Goal: Information Seeking & Learning: Learn about a topic

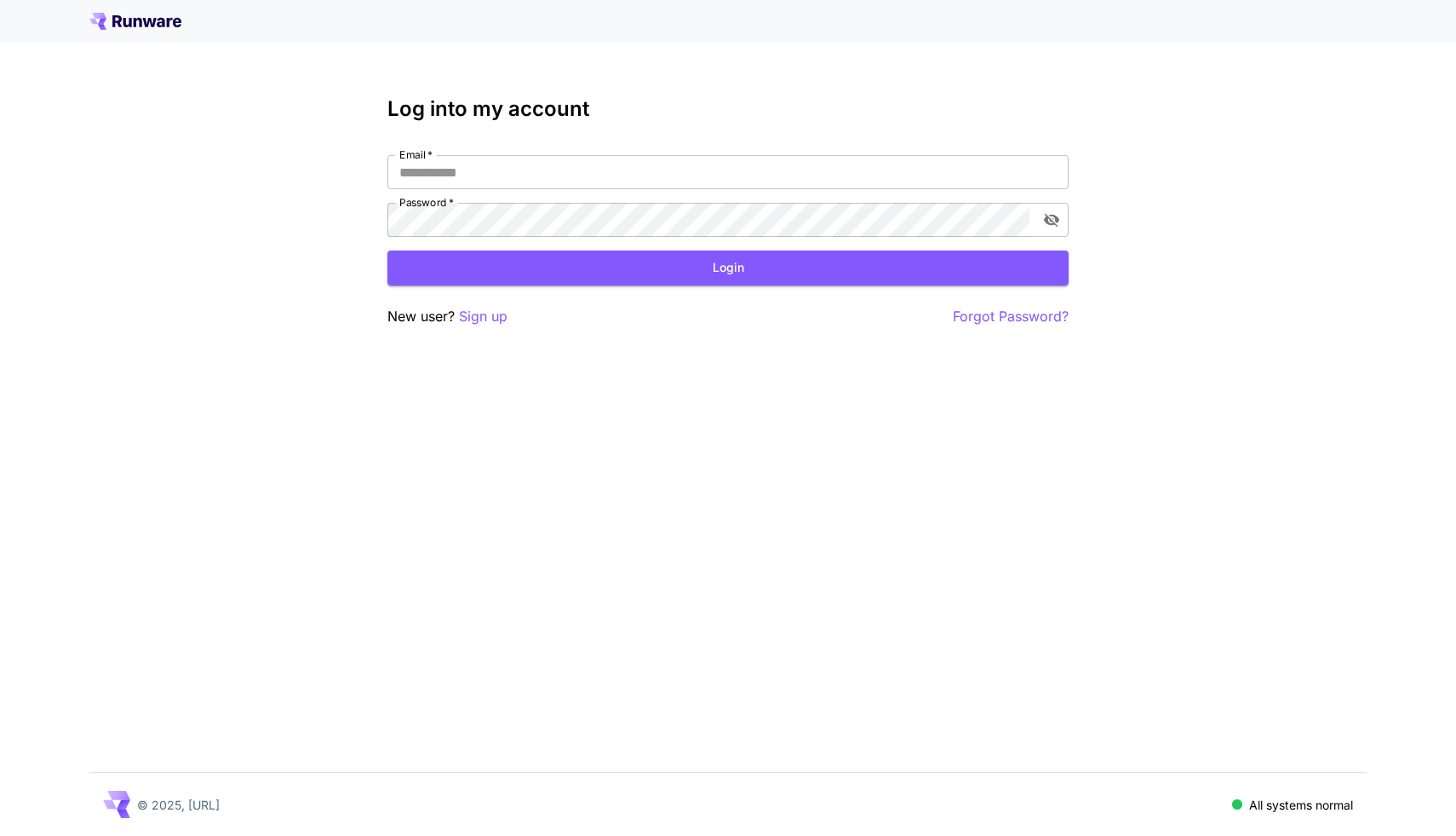
type input "**********"
click at [679, 272] on button "Login" at bounding box center [728, 268] width 681 height 35
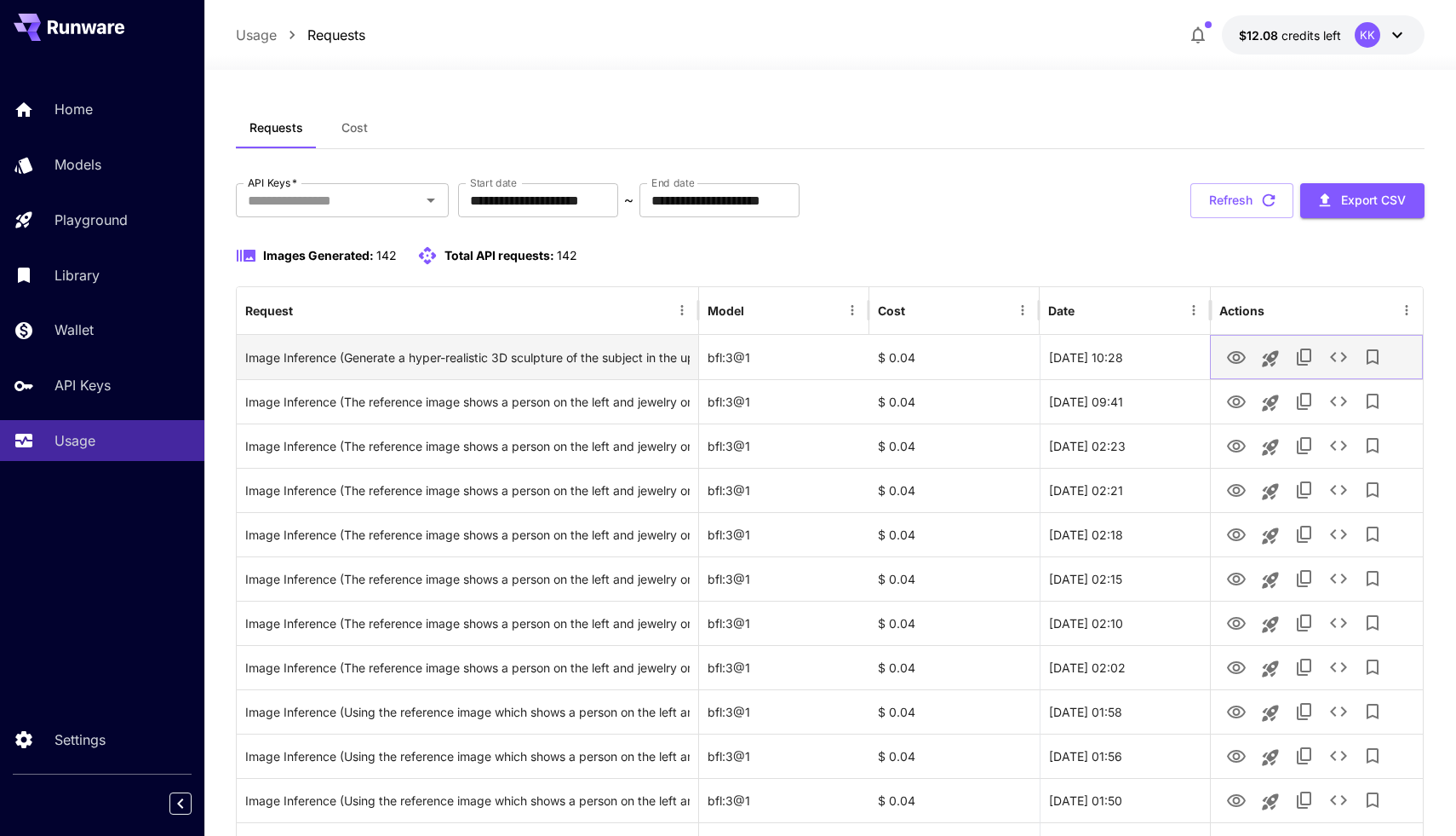
click at [1231, 353] on icon "View Image" at bounding box center [1237, 356] width 19 height 12
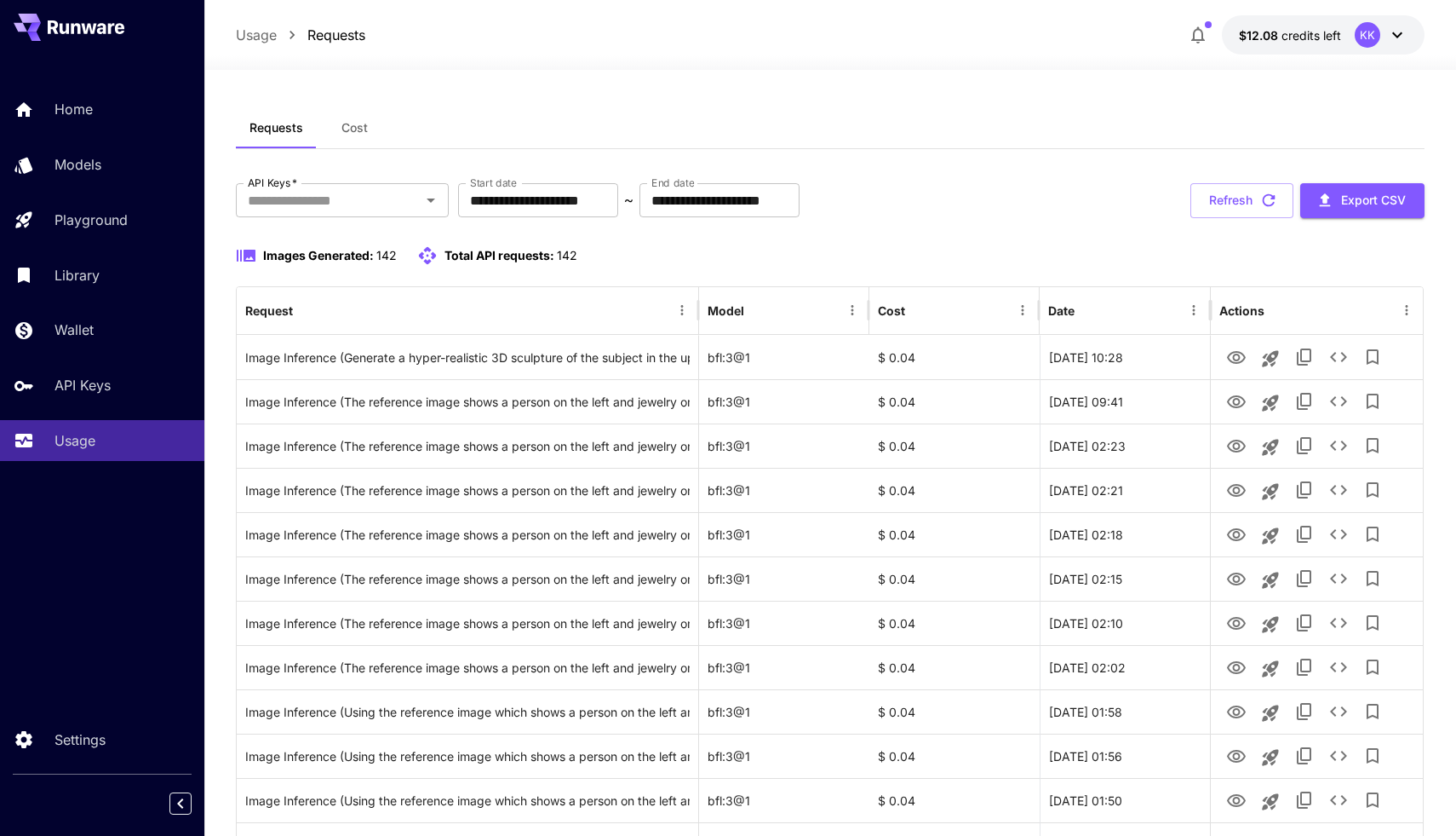
click at [685, 112] on div "Requests Cost" at bounding box center [830, 128] width 1190 height 42
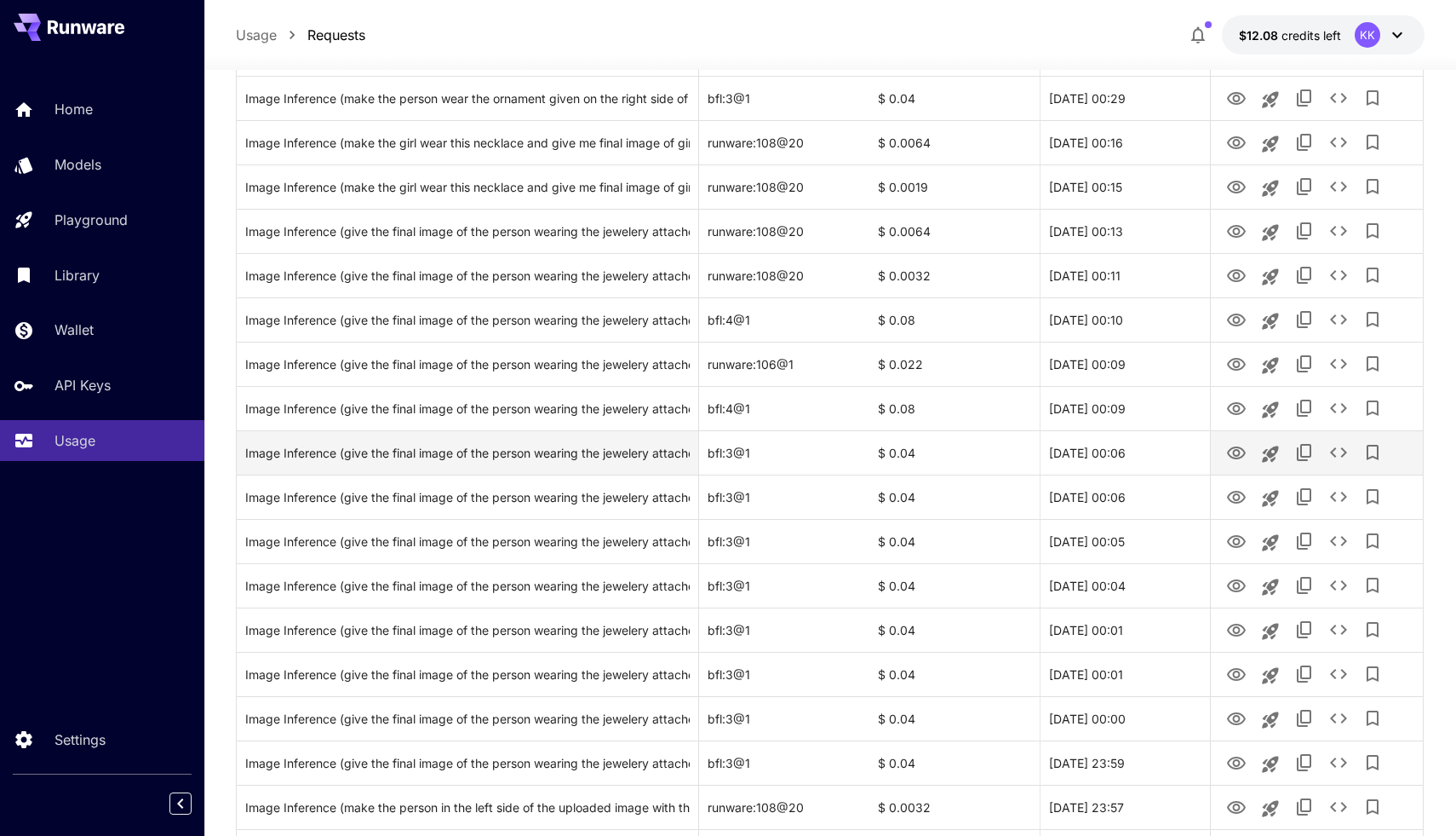
scroll to position [1322, 0]
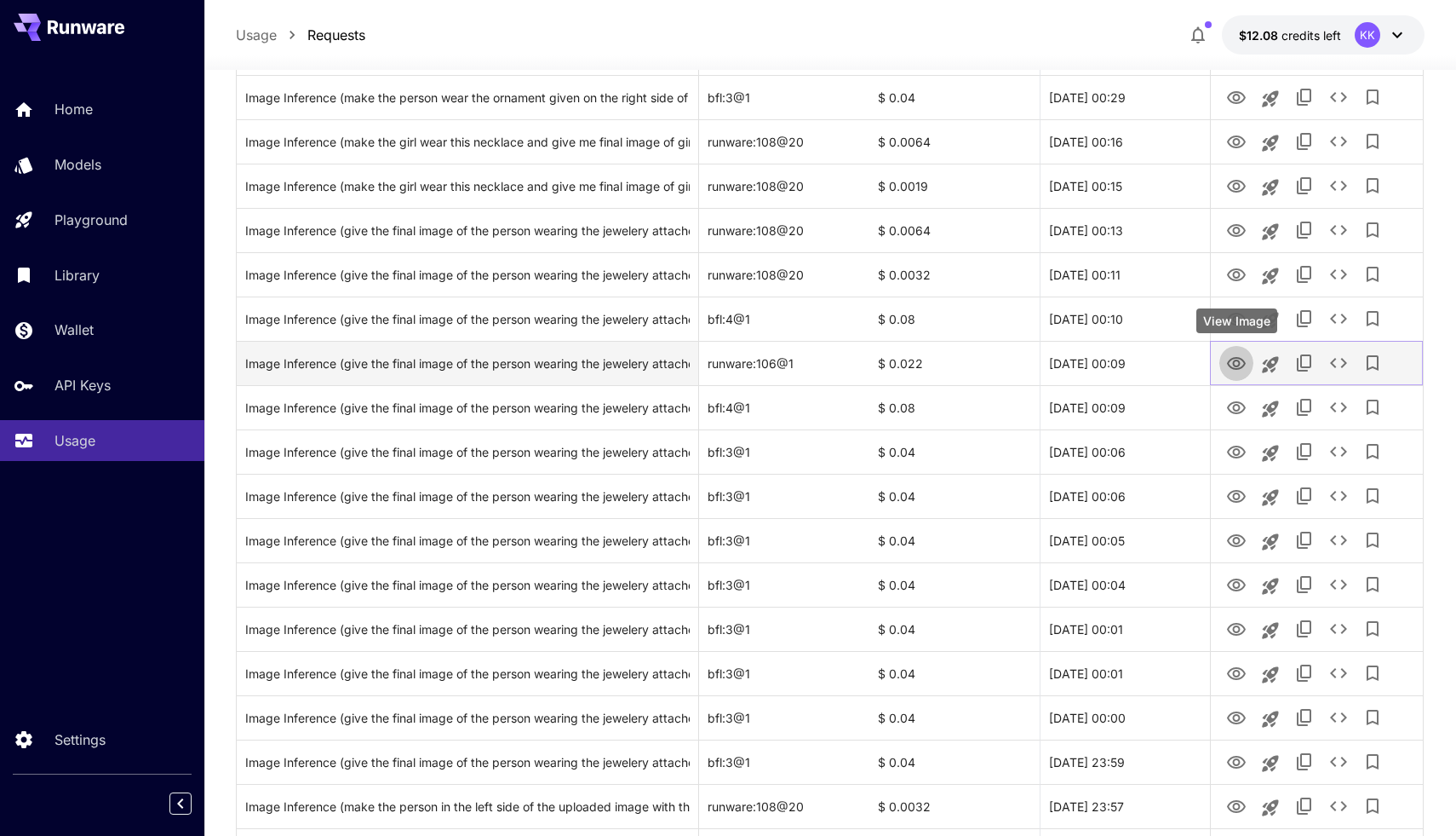
click at [1239, 361] on icon "View Image" at bounding box center [1237, 363] width 19 height 12
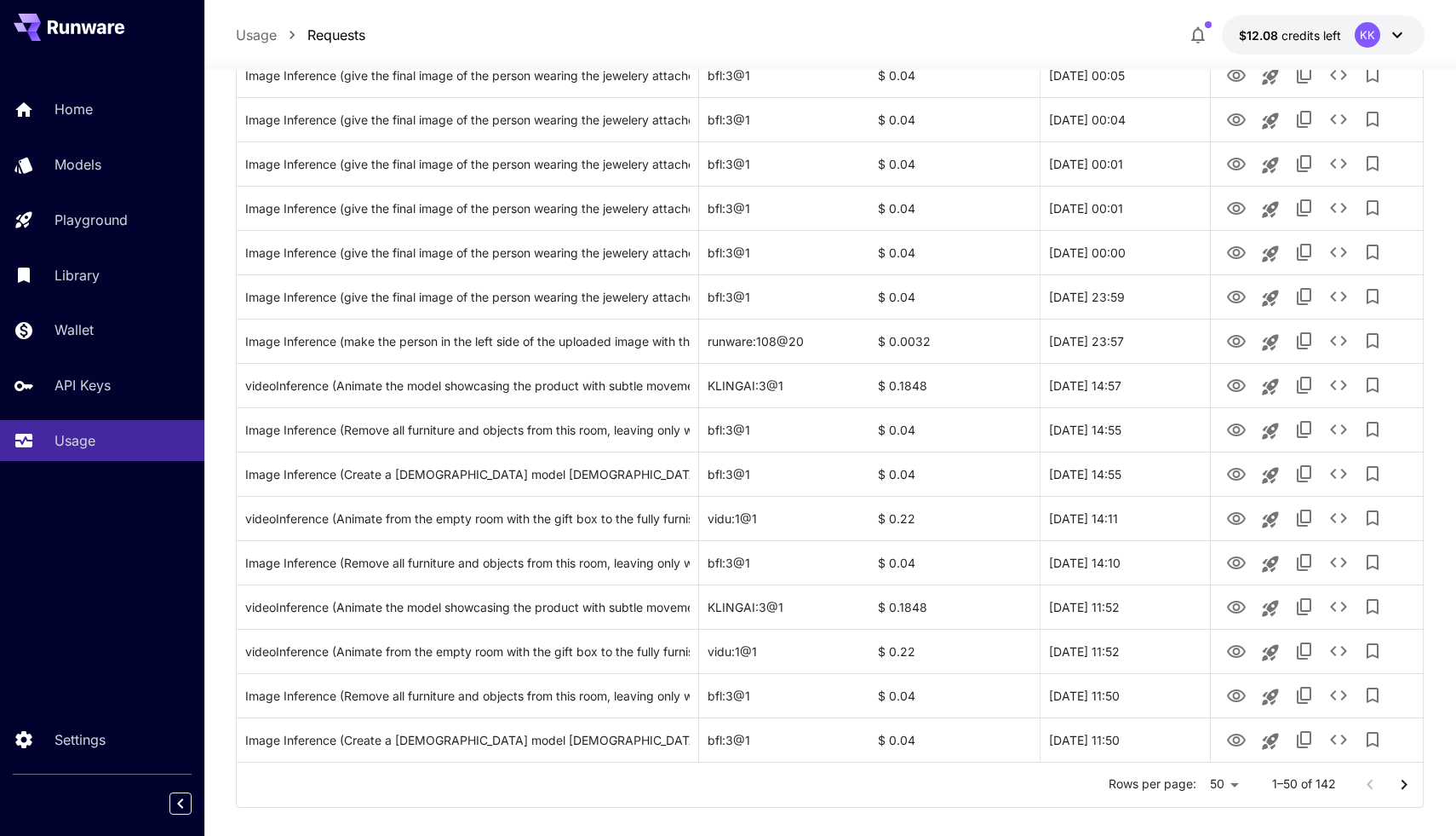
scroll to position [1810, 0]
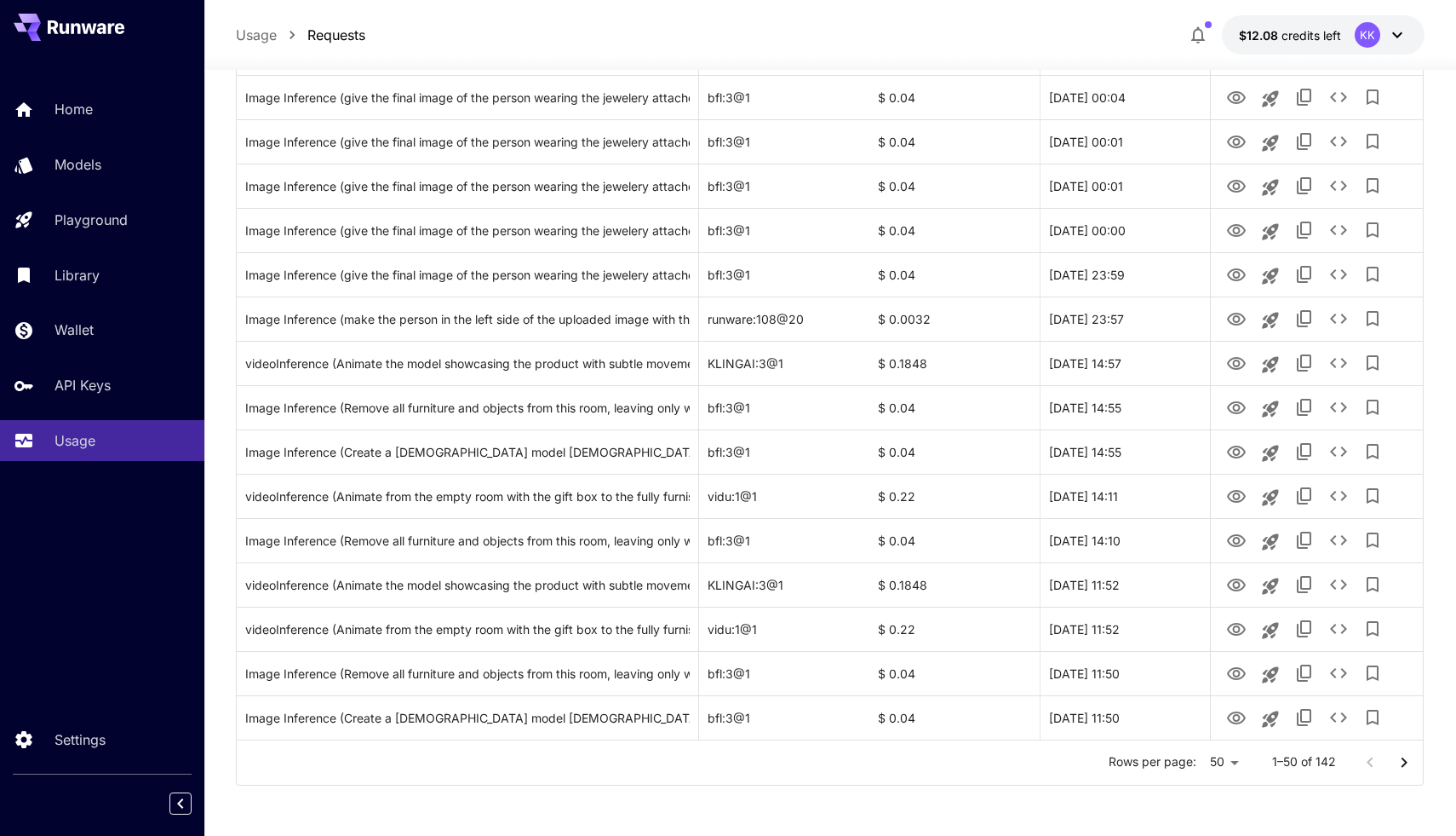
click at [1412, 769] on icon "Go to next page" at bounding box center [1405, 763] width 21 height 21
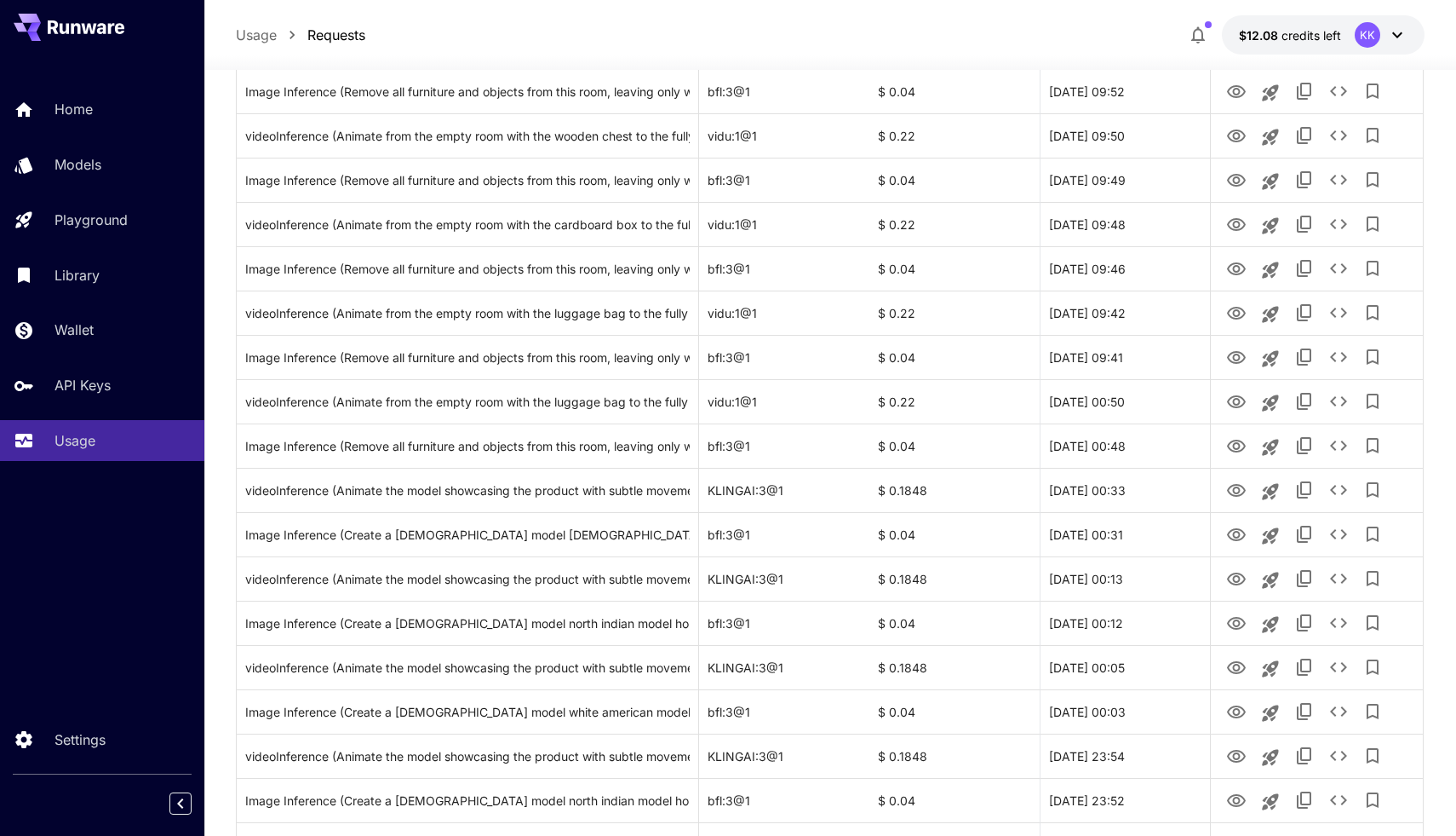
scroll to position [0, 0]
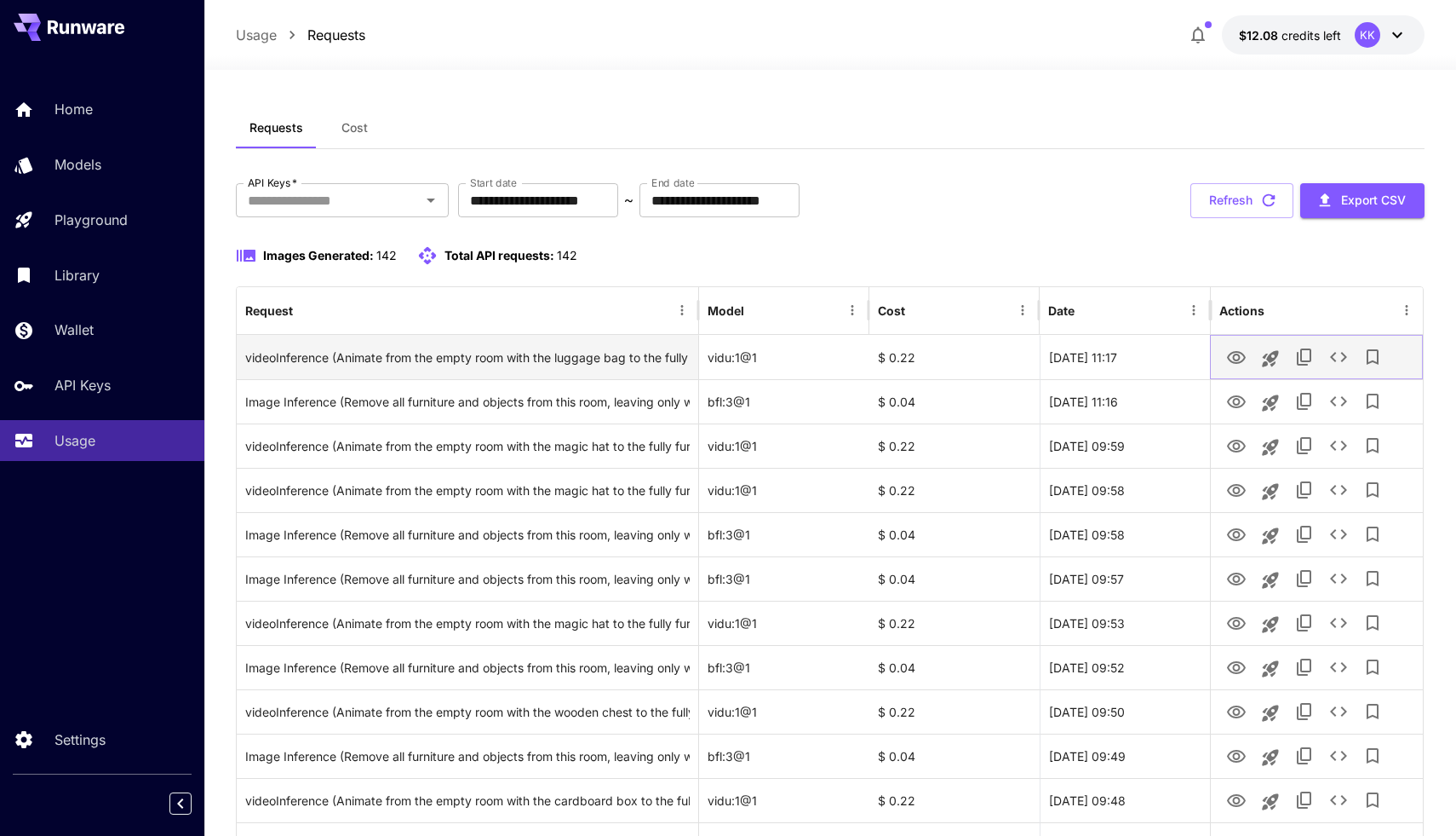
click at [1232, 359] on icon "View Video" at bounding box center [1237, 358] width 21 height 21
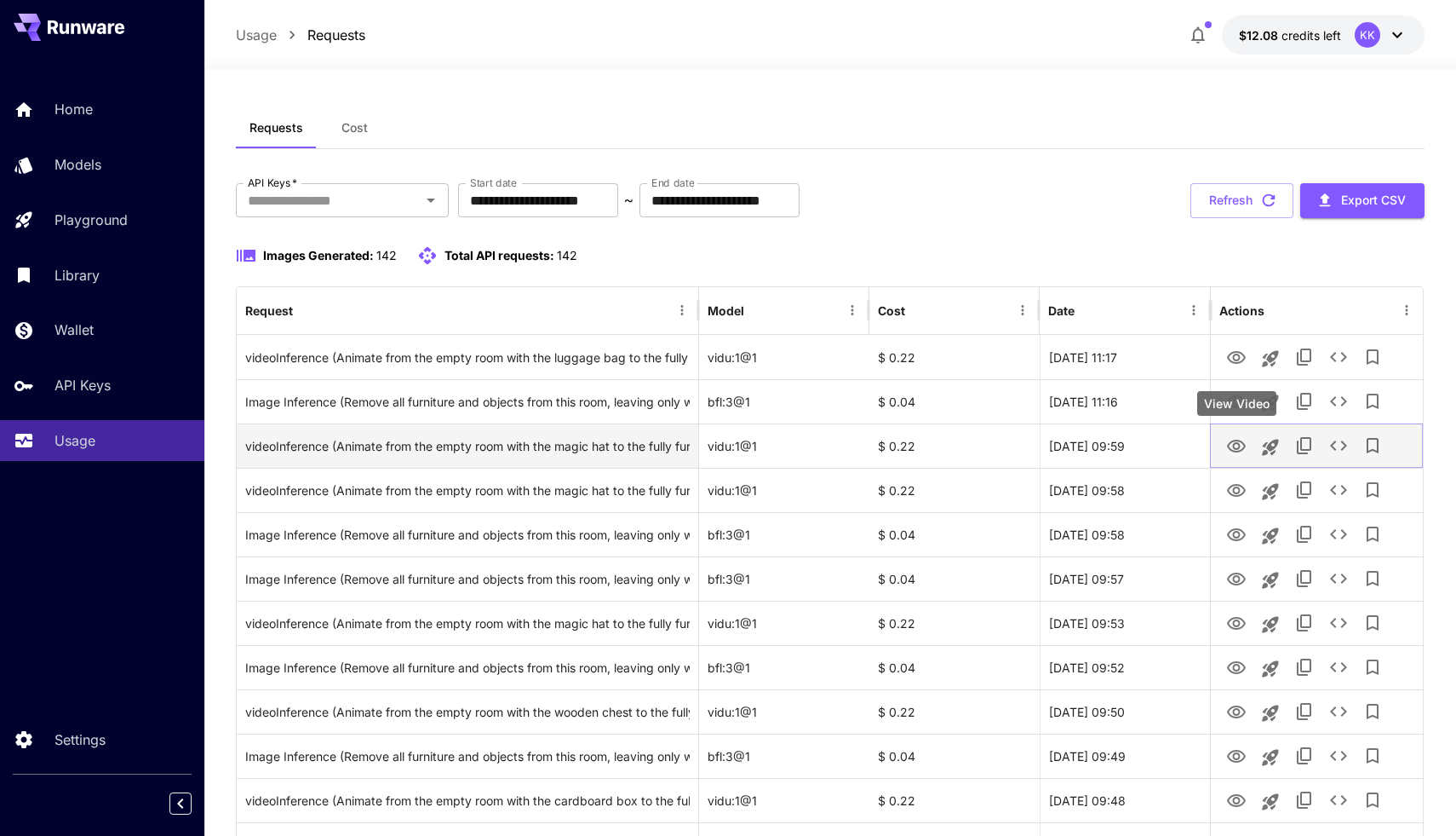
click at [1233, 440] on icon "View Video" at bounding box center [1237, 446] width 19 height 12
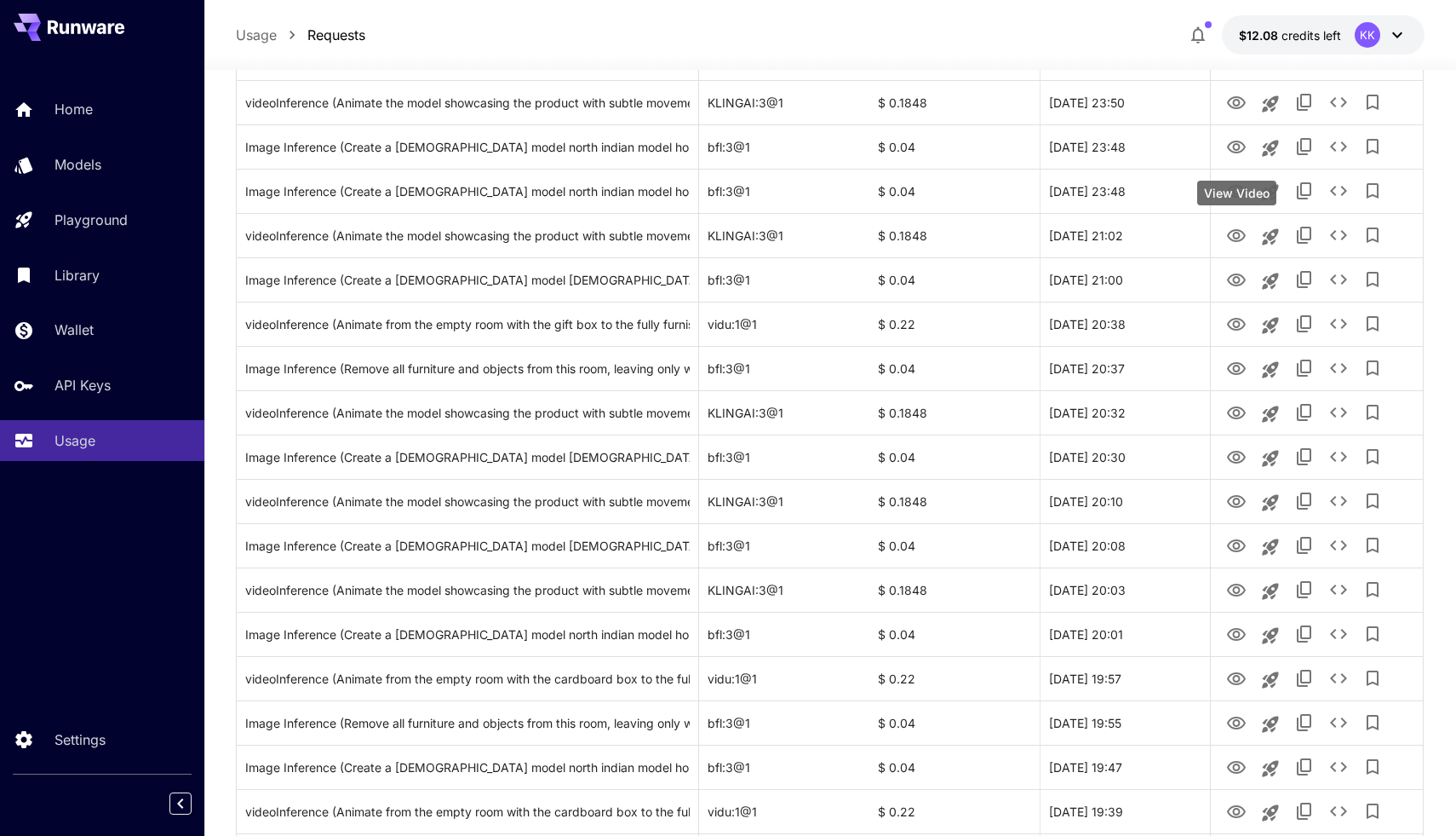
scroll to position [1810, 0]
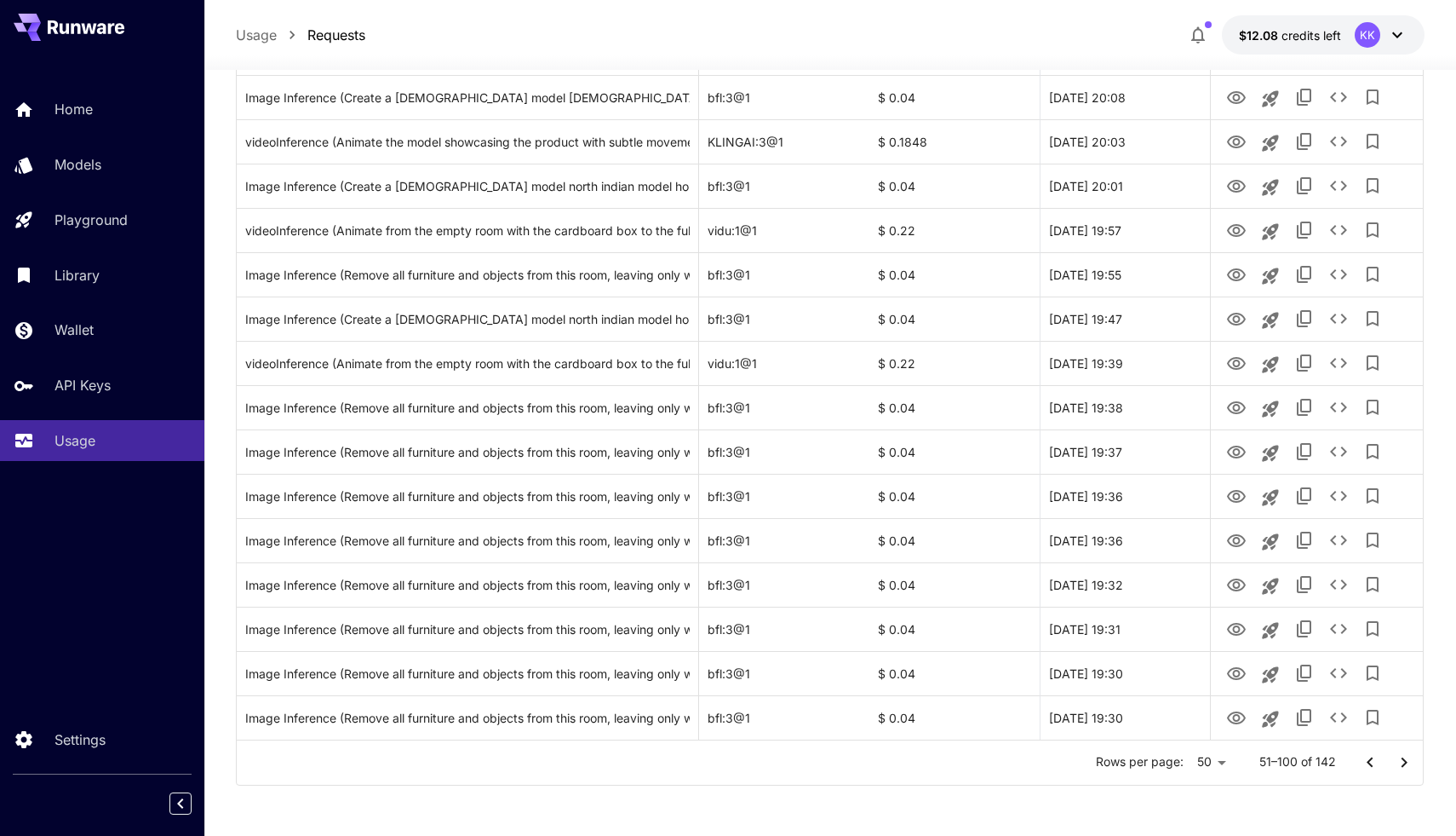
click at [1367, 767] on icon "Go to previous page" at bounding box center [1371, 763] width 21 height 21
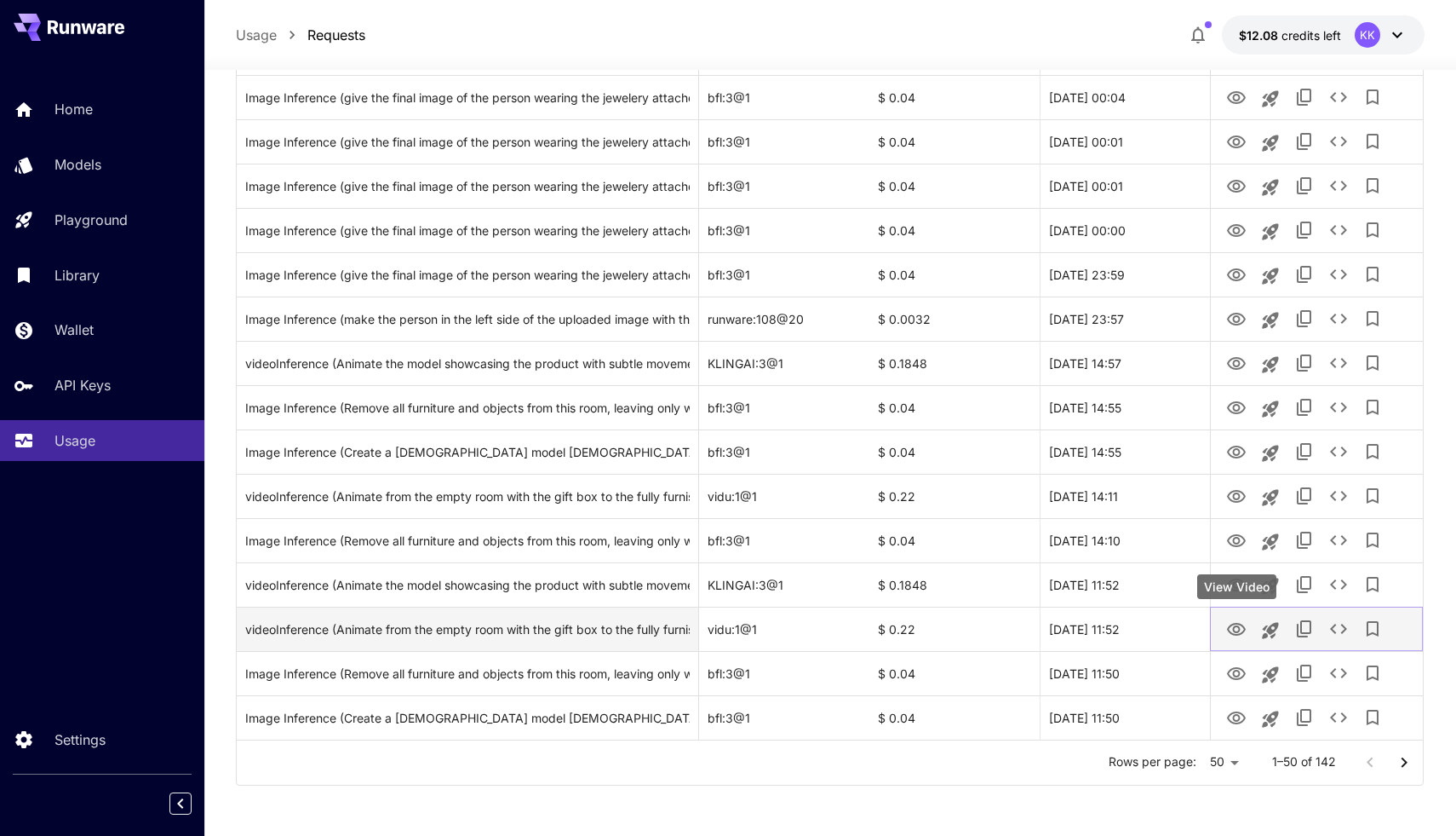
click at [1239, 622] on icon "View Video" at bounding box center [1237, 630] width 21 height 21
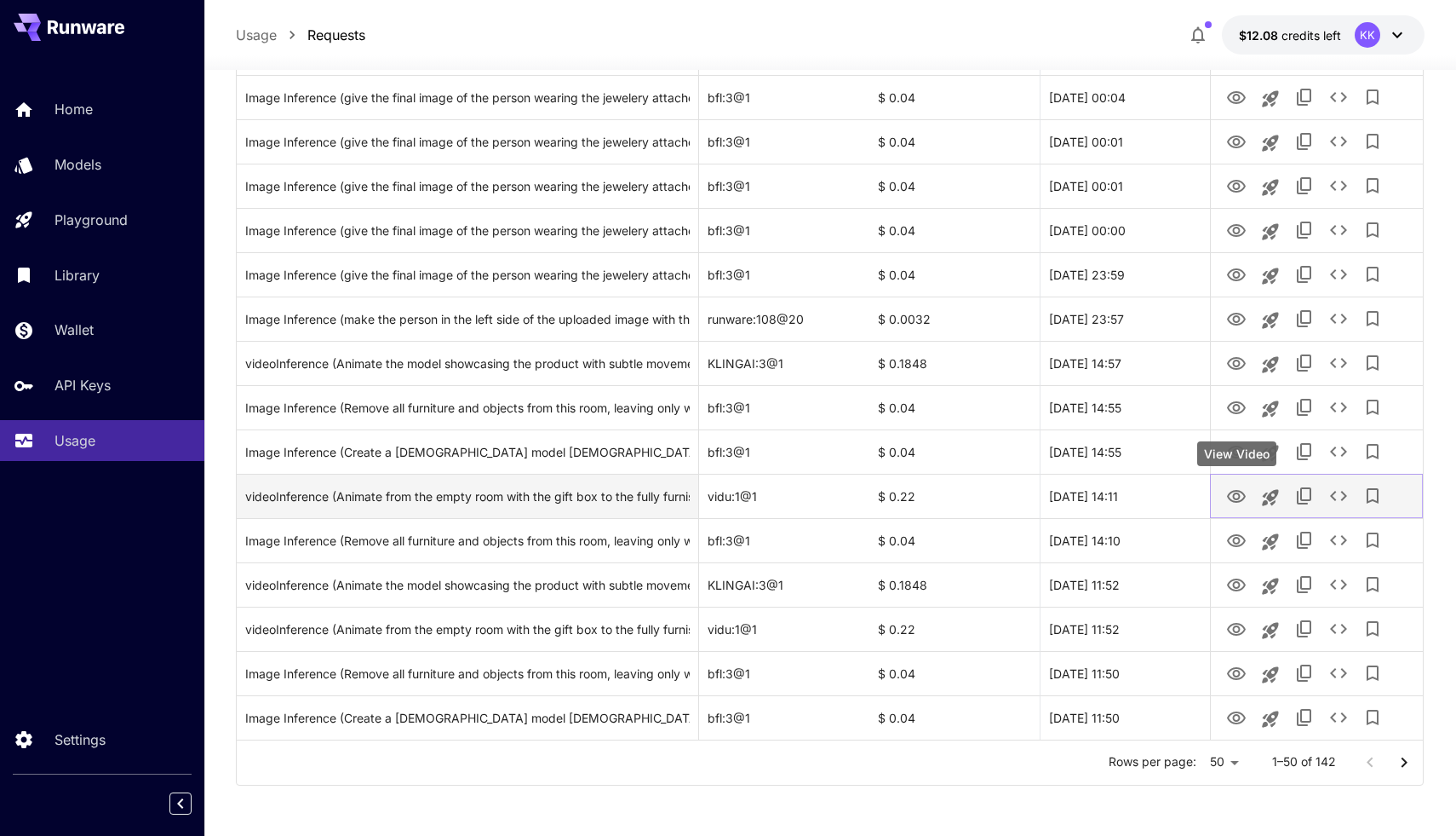
click at [1238, 492] on icon "View Video" at bounding box center [1237, 496] width 19 height 12
